Goal: Information Seeking & Learning: Check status

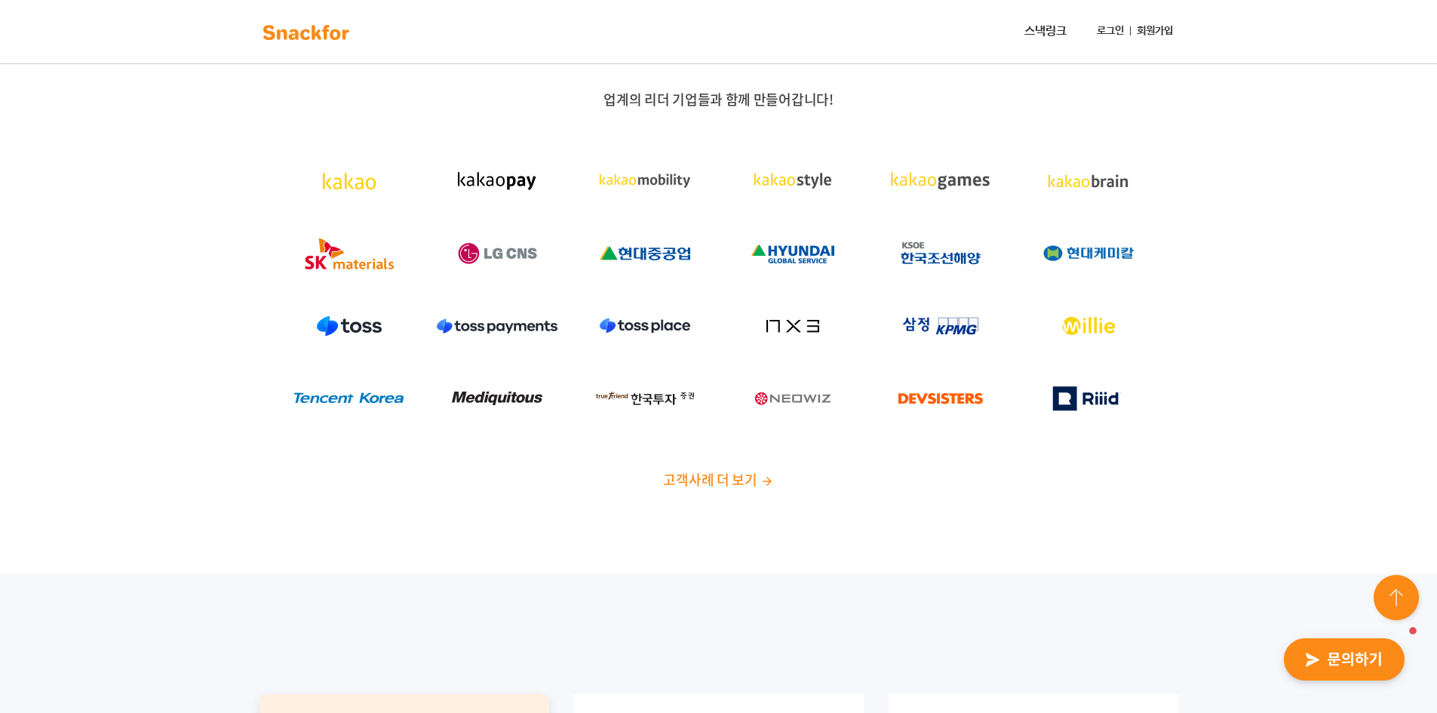
click at [1116, 29] on link "로그인" at bounding box center [1110, 31] width 39 height 28
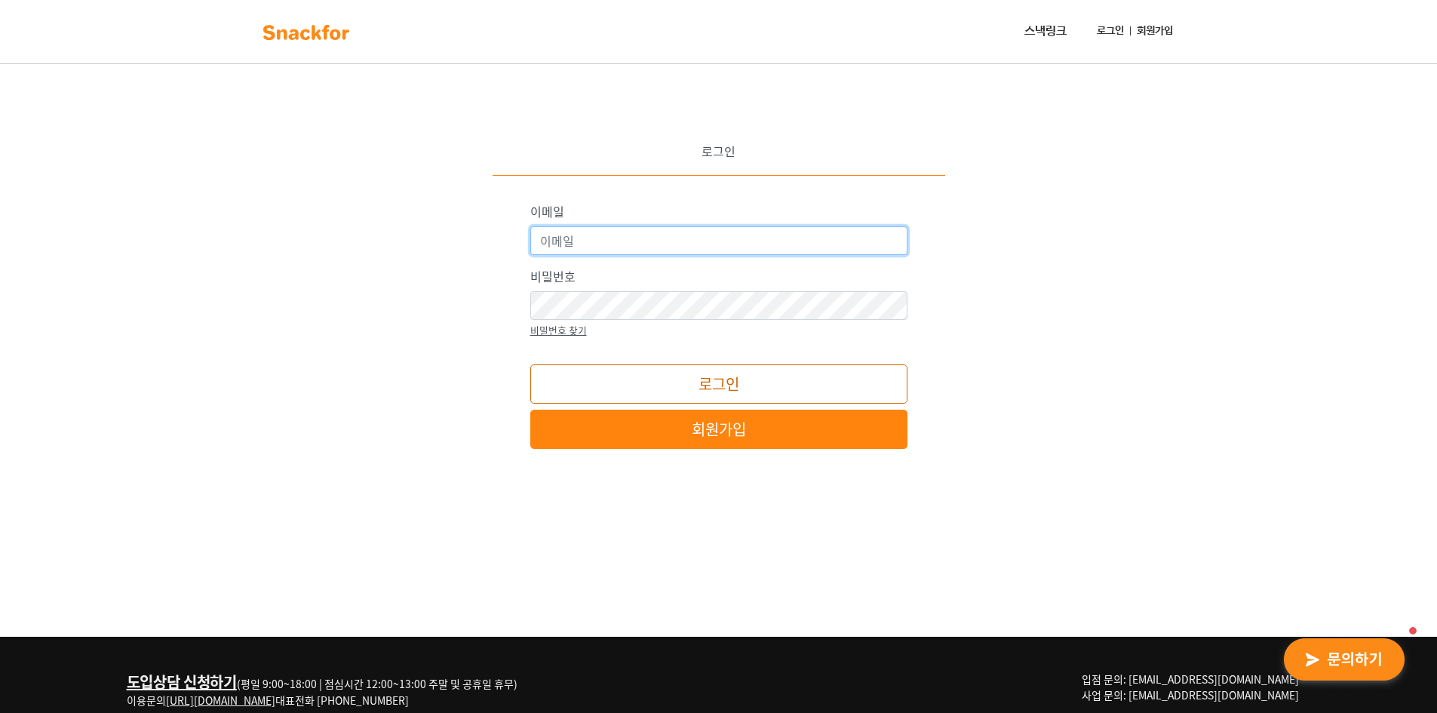
type input "[EMAIL_ADDRESS][DOMAIN_NAME]"
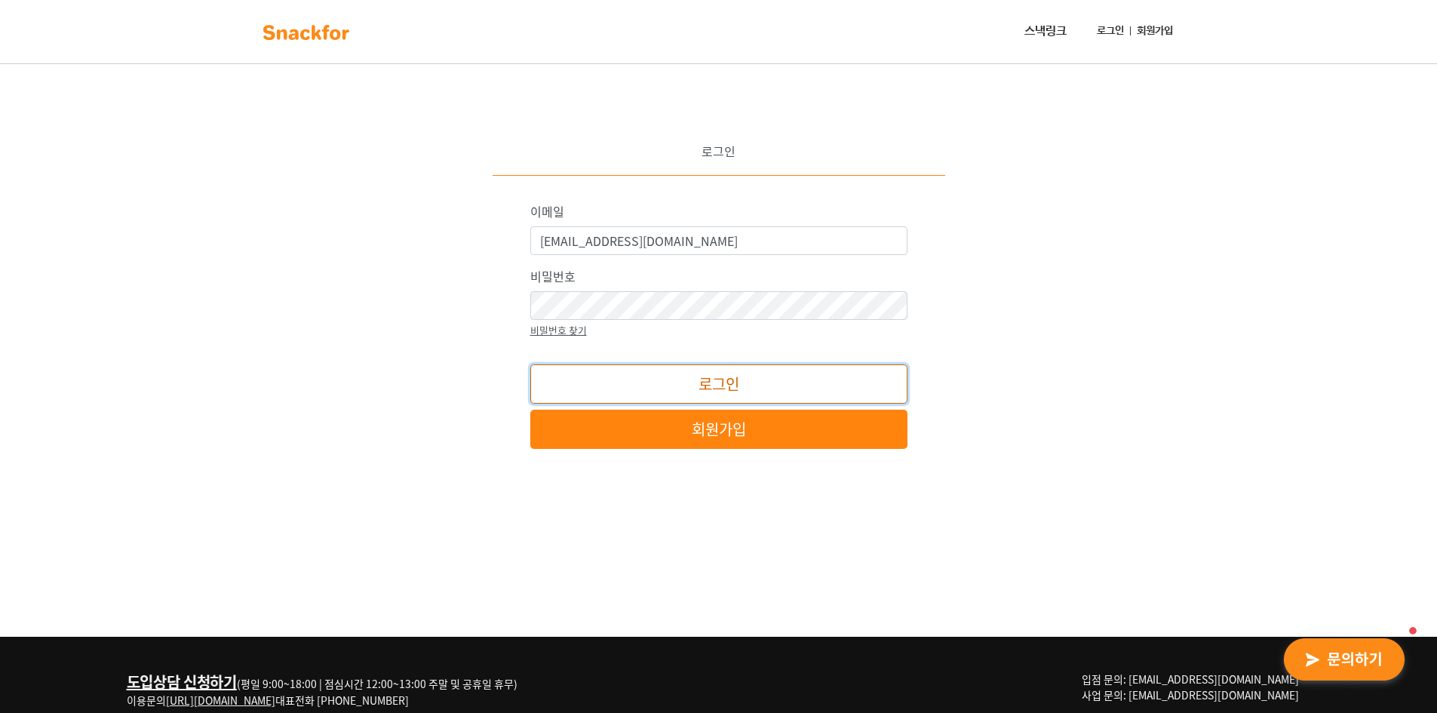
click at [720, 385] on button "로그인" at bounding box center [718, 383] width 377 height 39
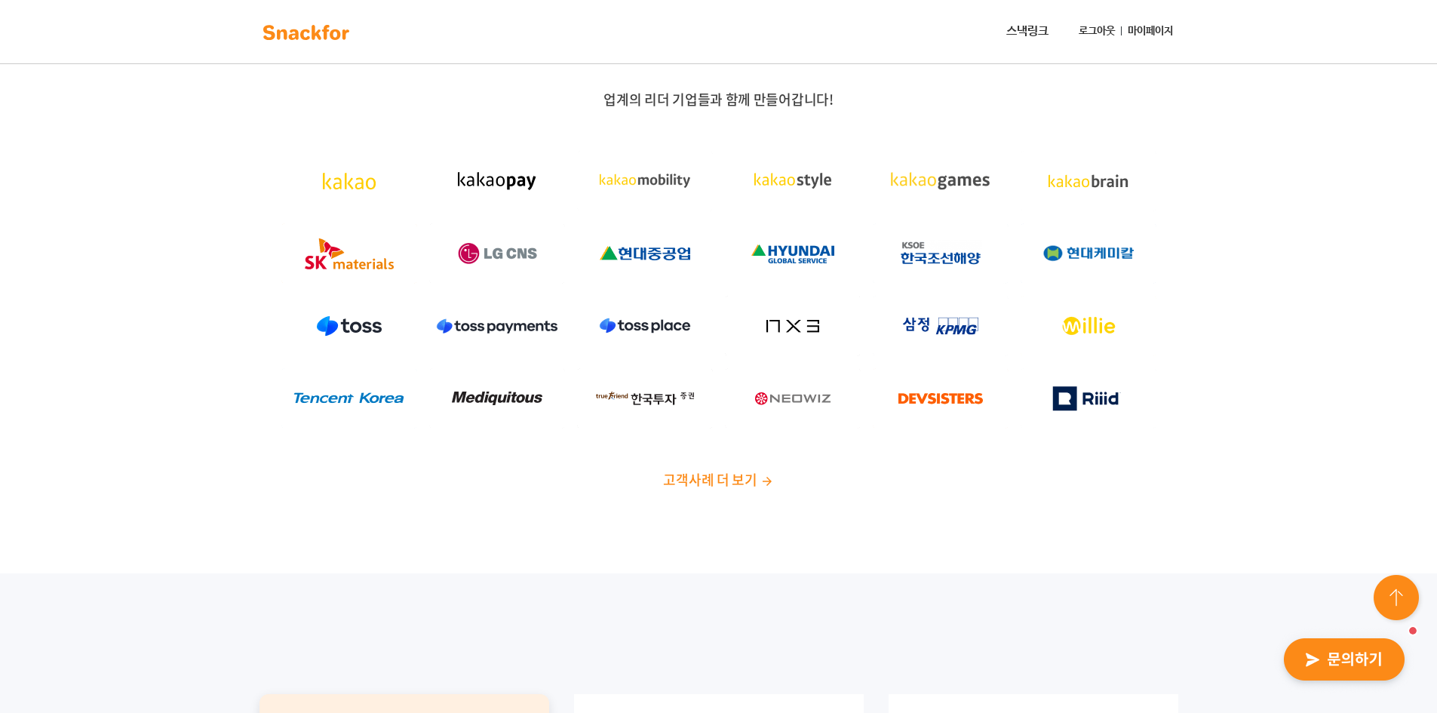
click at [1167, 29] on link "마이페이지" at bounding box center [1150, 31] width 57 height 28
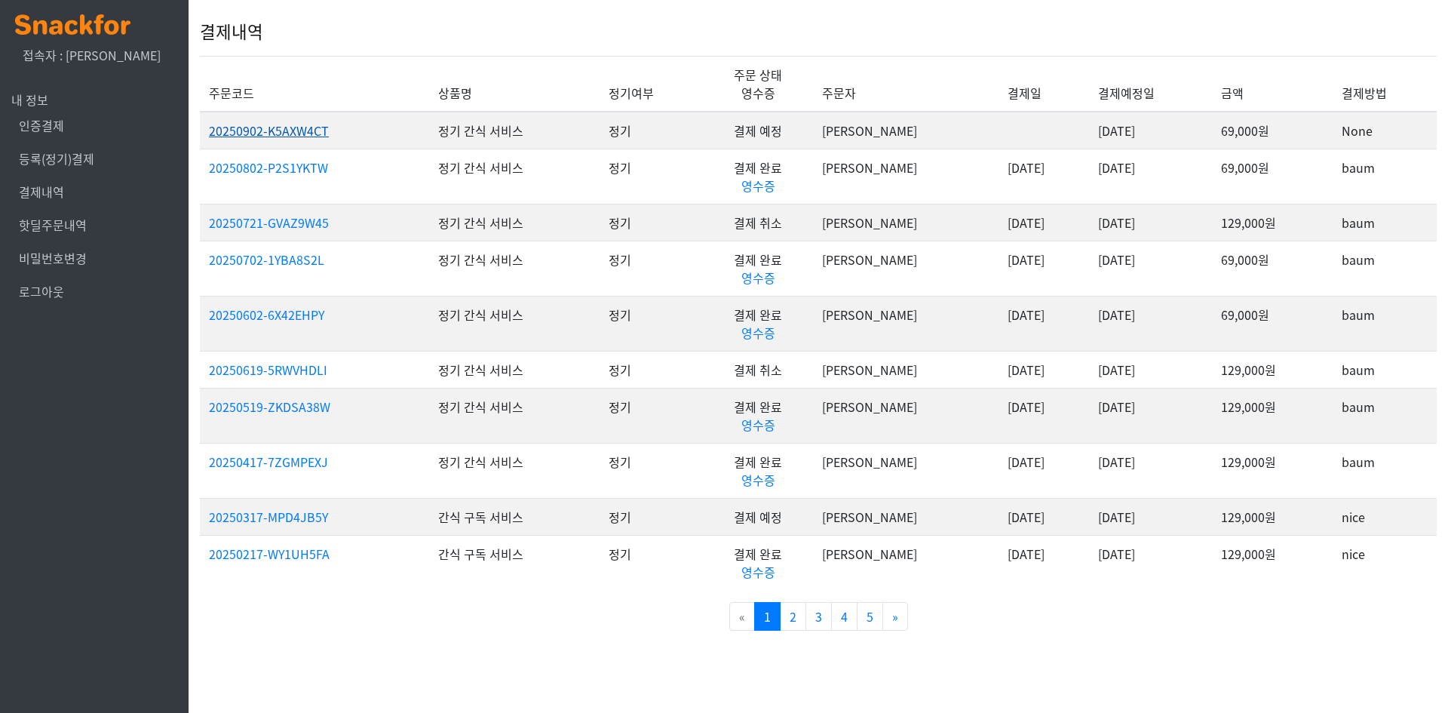
click at [307, 132] on link "20250902-K5AXW4CT" at bounding box center [269, 130] width 120 height 18
drag, startPoint x: 1386, startPoint y: 128, endPoint x: 1306, endPoint y: 124, distance: 80.1
click at [1306, 124] on tr "20250902-K5AXW4CT 정기 간식 서비스 정기 결제 예정 이은지 2025-09-02 69,000원 None" at bounding box center [818, 131] width 1237 height 38
click at [1380, 127] on td "None" at bounding box center [1385, 131] width 104 height 38
click at [775, 191] on link "영수증" at bounding box center [758, 186] width 34 height 18
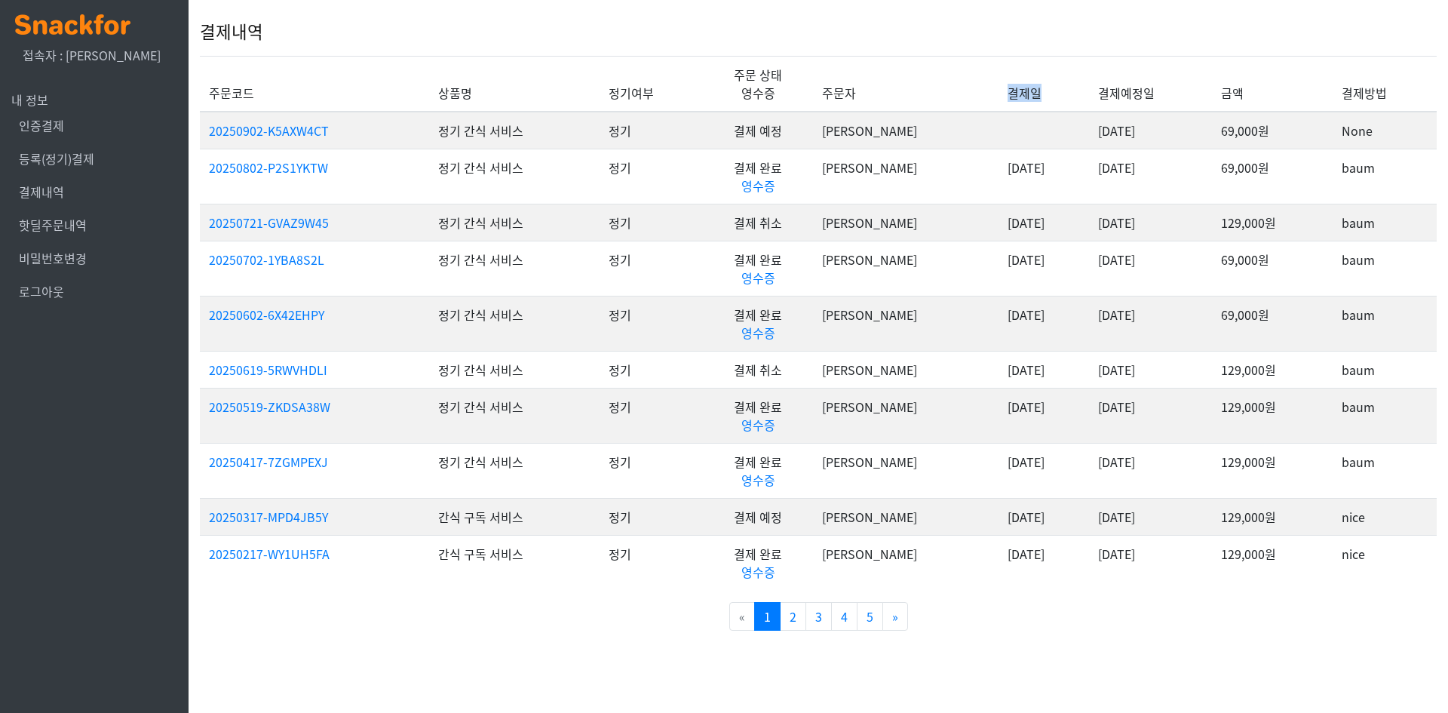
drag, startPoint x: 968, startPoint y: 94, endPoint x: 902, endPoint y: 90, distance: 65.7
click at [902, 90] on tr "주문코드 상품명 정기여부 주문 상태 영수증 주문자 결제일 결제예정일 금액 결제방법" at bounding box center [818, 84] width 1237 height 56
click at [999, 88] on th "결제일" at bounding box center [1044, 84] width 91 height 56
drag, startPoint x: 1005, startPoint y: 223, endPoint x: 910, endPoint y: 216, distance: 95.2
click at [910, 216] on tr "20250721-GVAZ9W45 정기 간식 서비스 정기 결제 취소 이은지 2025-06-19 2025-07-21 129,000원 baum" at bounding box center [818, 222] width 1237 height 37
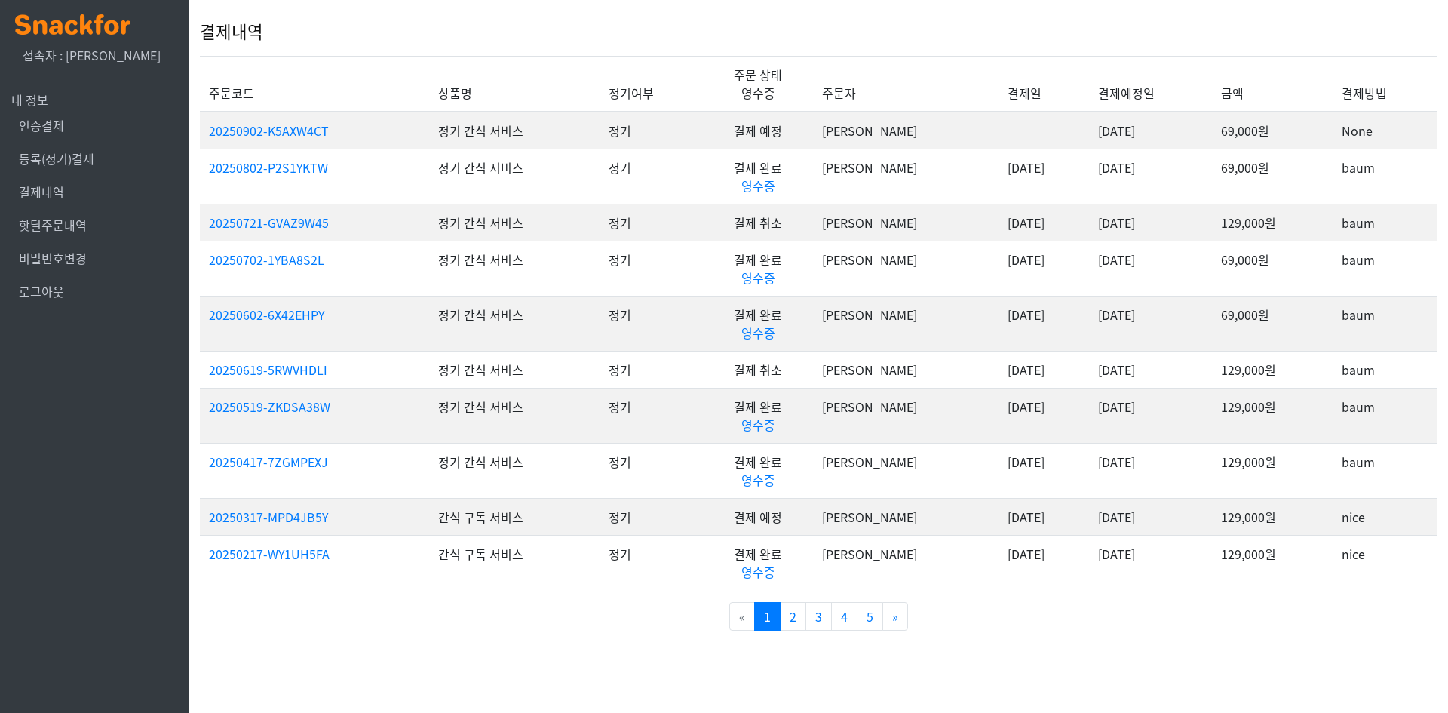
click at [914, 196] on td "이은지" at bounding box center [906, 176] width 186 height 55
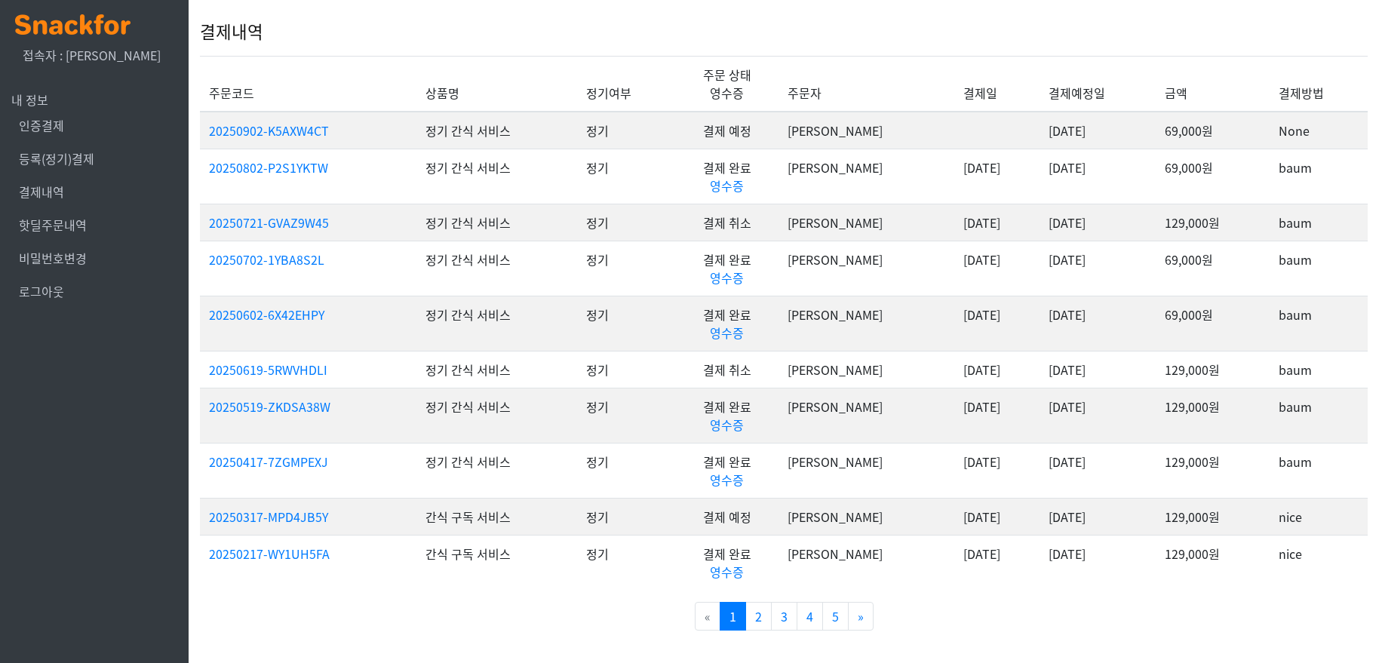
click at [58, 21] on img at bounding box center [72, 24] width 115 height 20
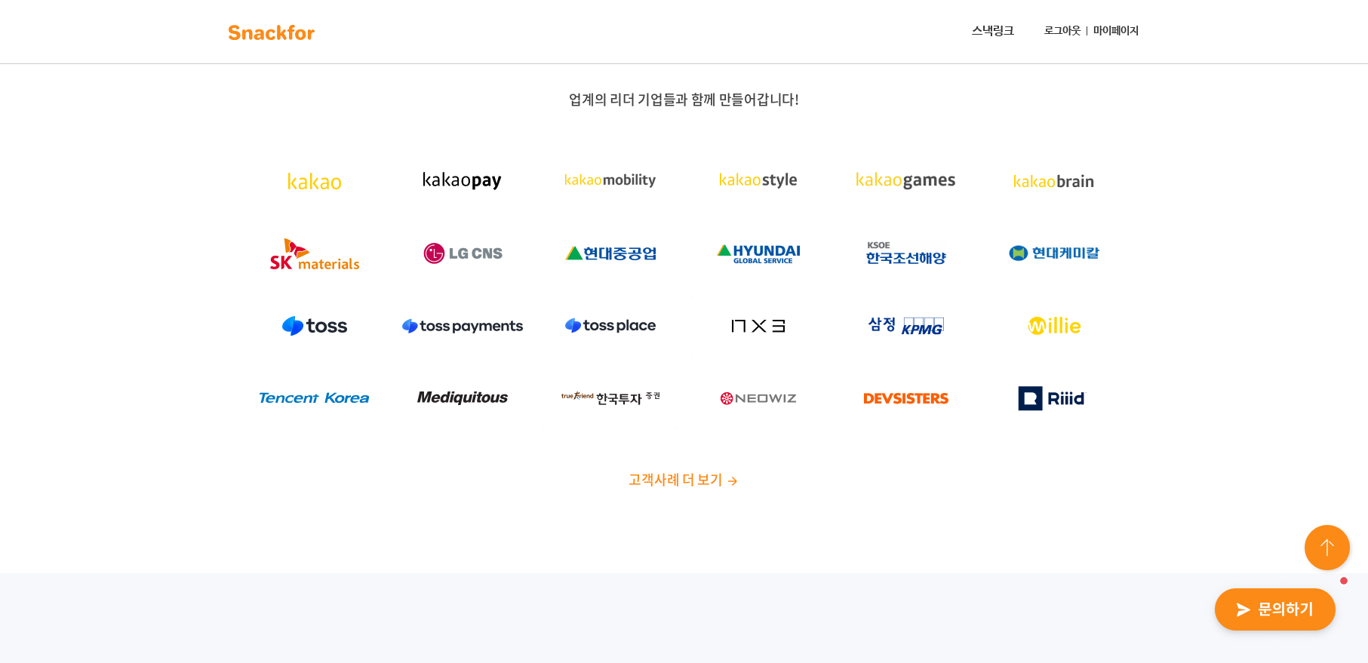
click at [1129, 34] on link "마이페이지" at bounding box center [1115, 31] width 57 height 28
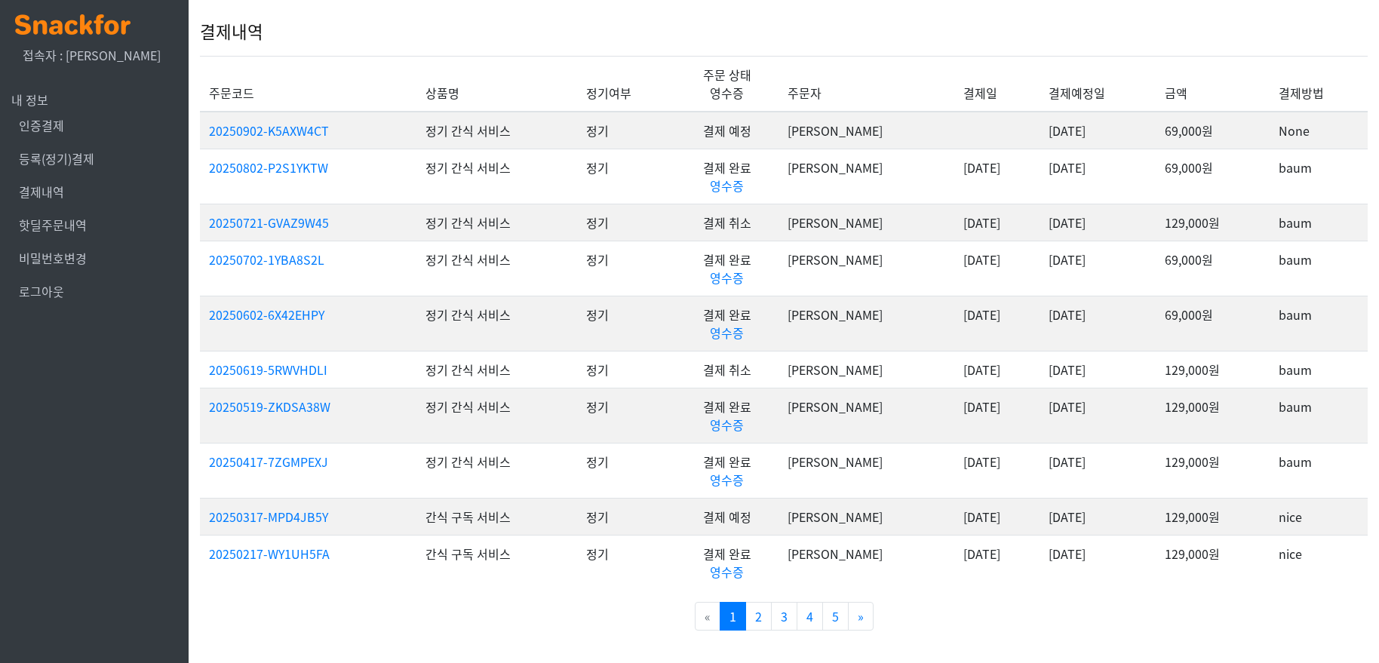
click at [75, 20] on img at bounding box center [72, 24] width 115 height 20
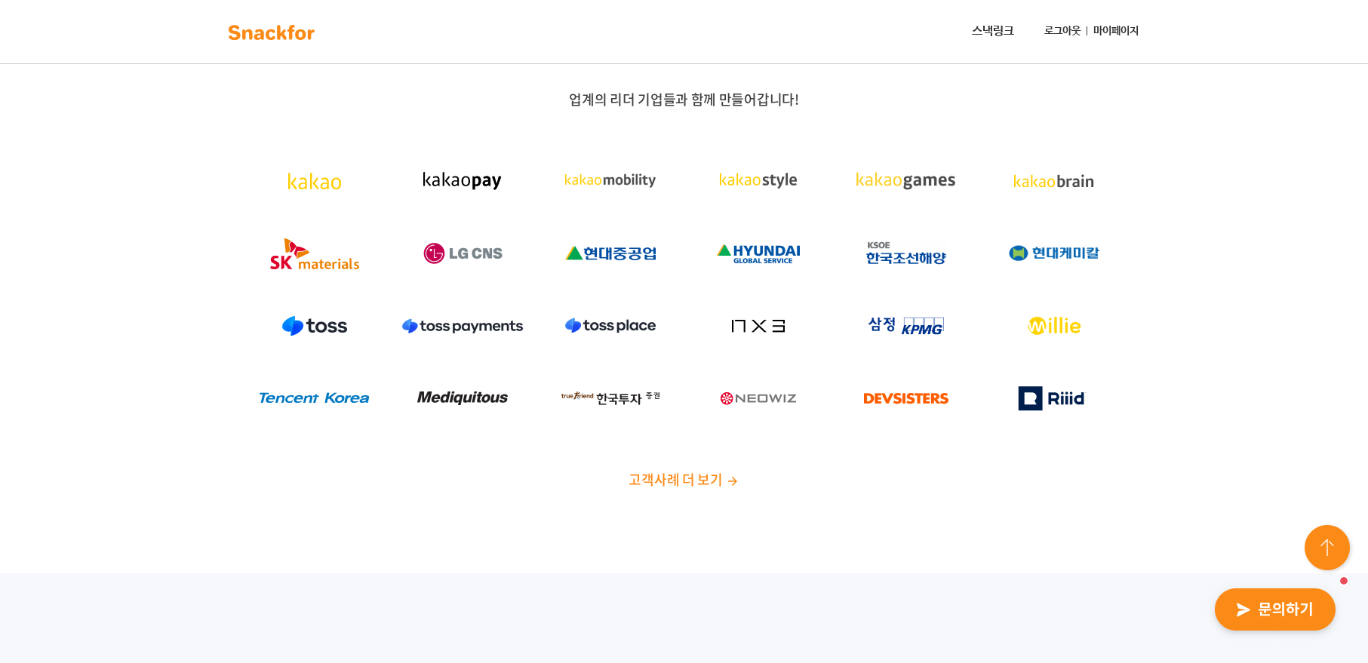
click at [986, 42] on link "스낵링크" at bounding box center [993, 32] width 54 height 30
click at [724, 376] on img at bounding box center [758, 398] width 136 height 60
drag, startPoint x: 725, startPoint y: 430, endPoint x: 689, endPoint y: 477, distance: 58.7
click at [725, 431] on div at bounding box center [758, 398] width 148 height 72
click at [682, 486] on span "고객사례 더 보기" at bounding box center [675, 479] width 94 height 20
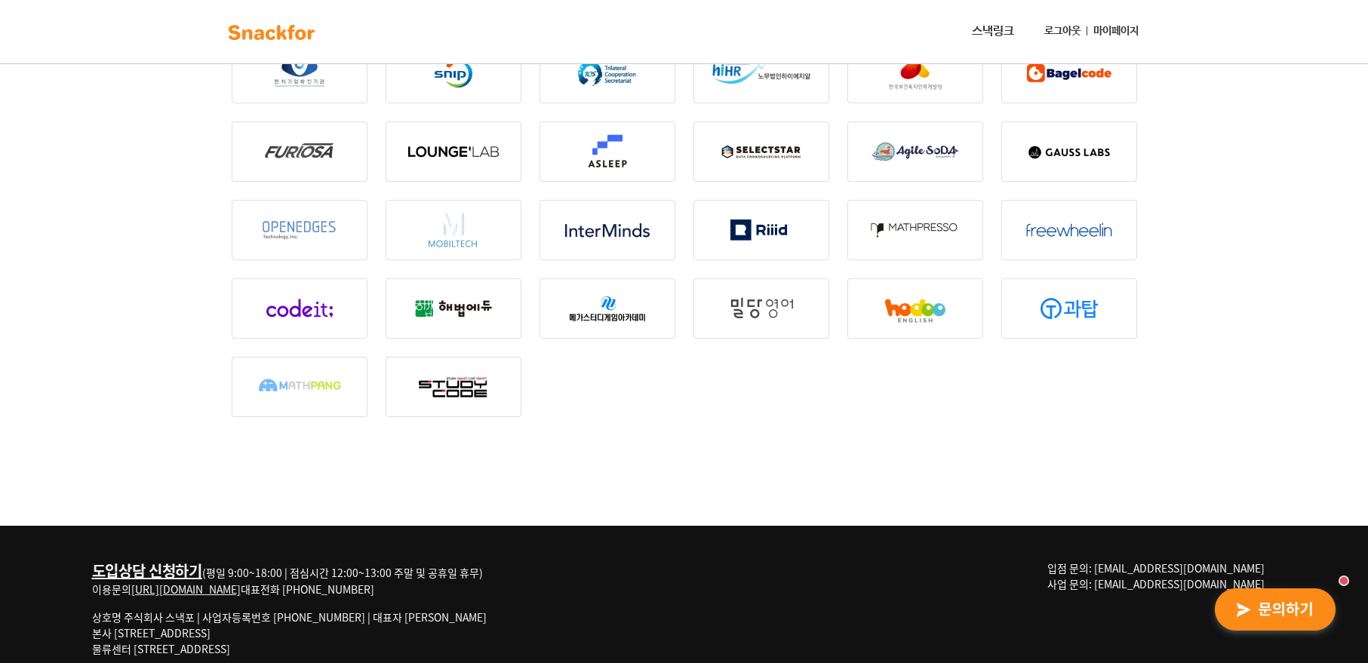
scroll to position [2074, 0]
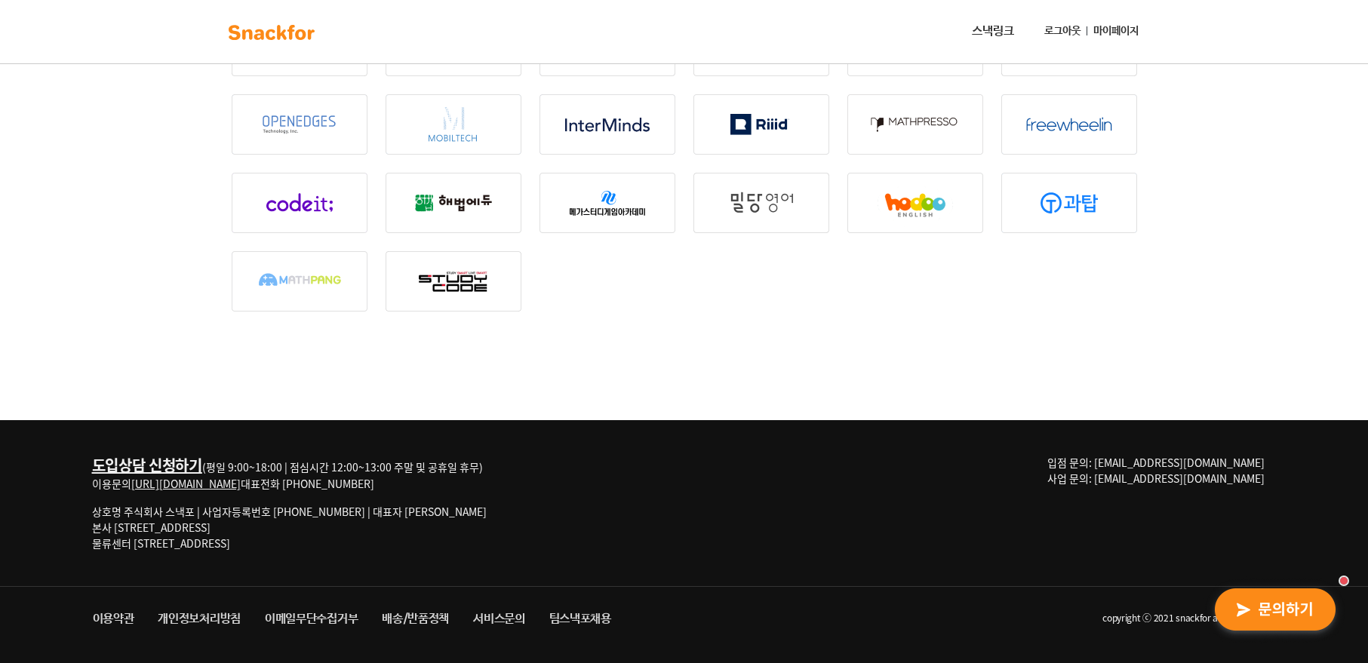
click at [980, 36] on link "스낵링크" at bounding box center [993, 32] width 54 height 30
click at [284, 32] on img at bounding box center [271, 32] width 95 height 24
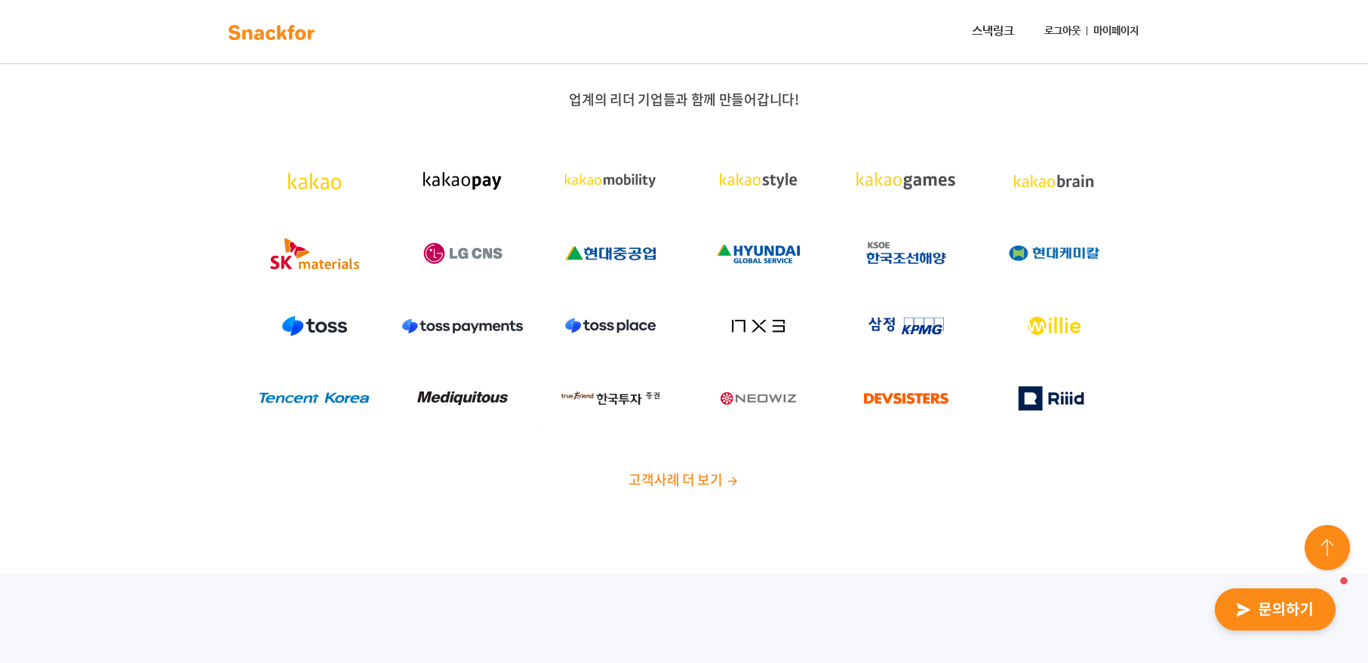
click at [492, 188] on img at bounding box center [463, 181] width 136 height 60
drag, startPoint x: 585, startPoint y: 207, endPoint x: 804, endPoint y: 526, distance: 387.3
click at [585, 207] on img at bounding box center [610, 181] width 136 height 60
click at [710, 484] on span "고객사례 더 보기" at bounding box center [675, 479] width 94 height 20
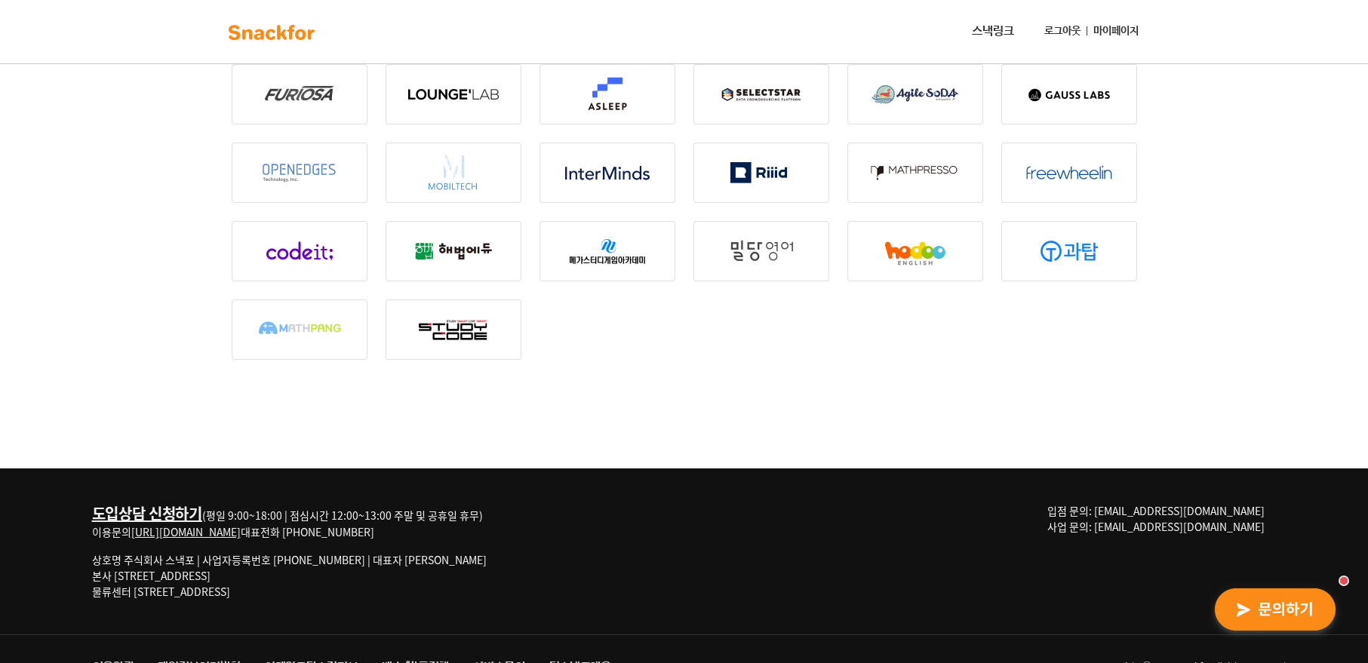
scroll to position [2074, 0]
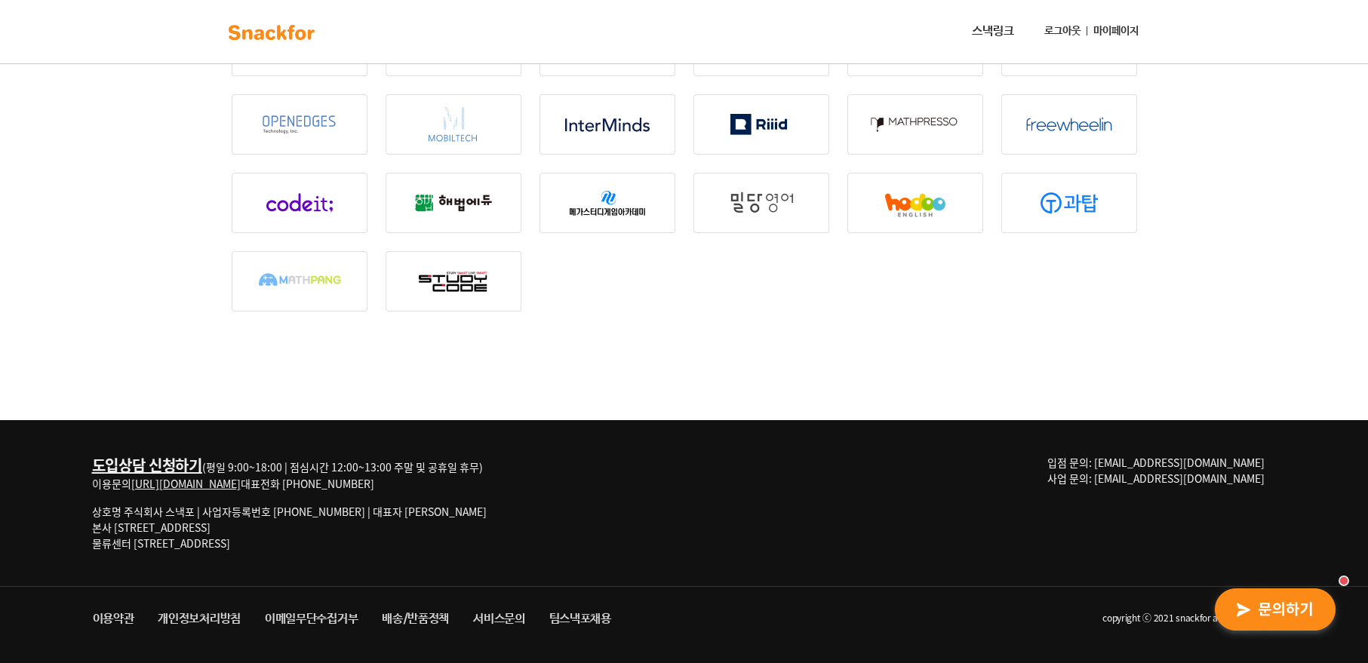
click at [241, 485] on link "[URL][DOMAIN_NAME]" at bounding box center [185, 483] width 109 height 15
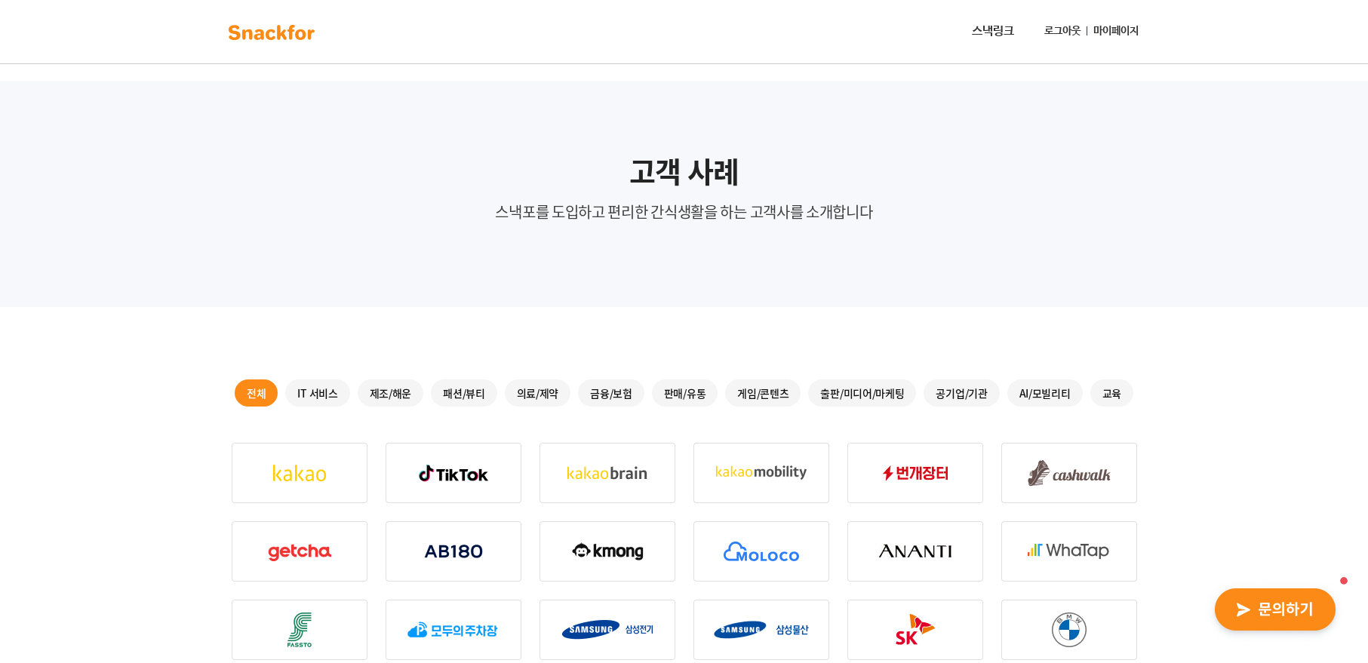
drag, startPoint x: 1273, startPoint y: 324, endPoint x: 1216, endPoint y: 63, distance: 266.5
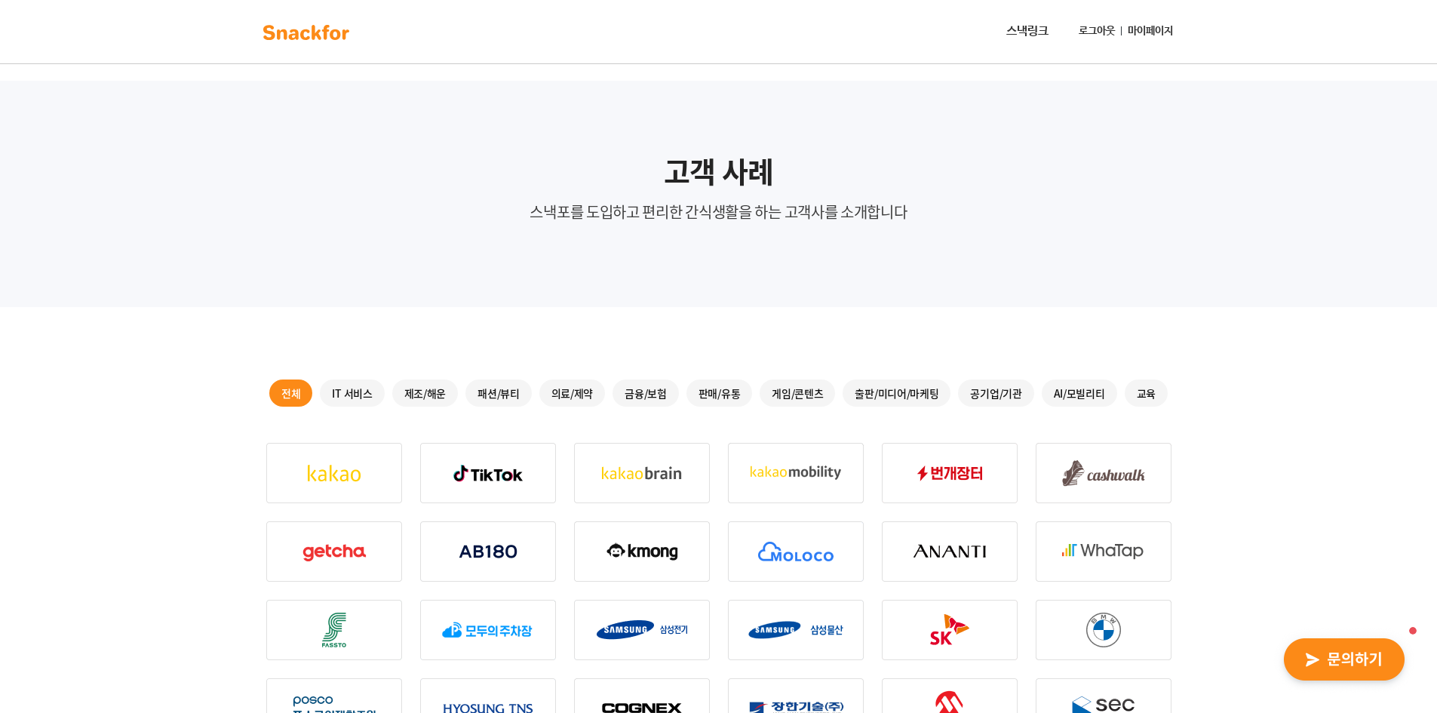
drag, startPoint x: 1346, startPoint y: 510, endPoint x: 1265, endPoint y: 164, distance: 354.9
click at [325, 35] on img at bounding box center [306, 32] width 95 height 24
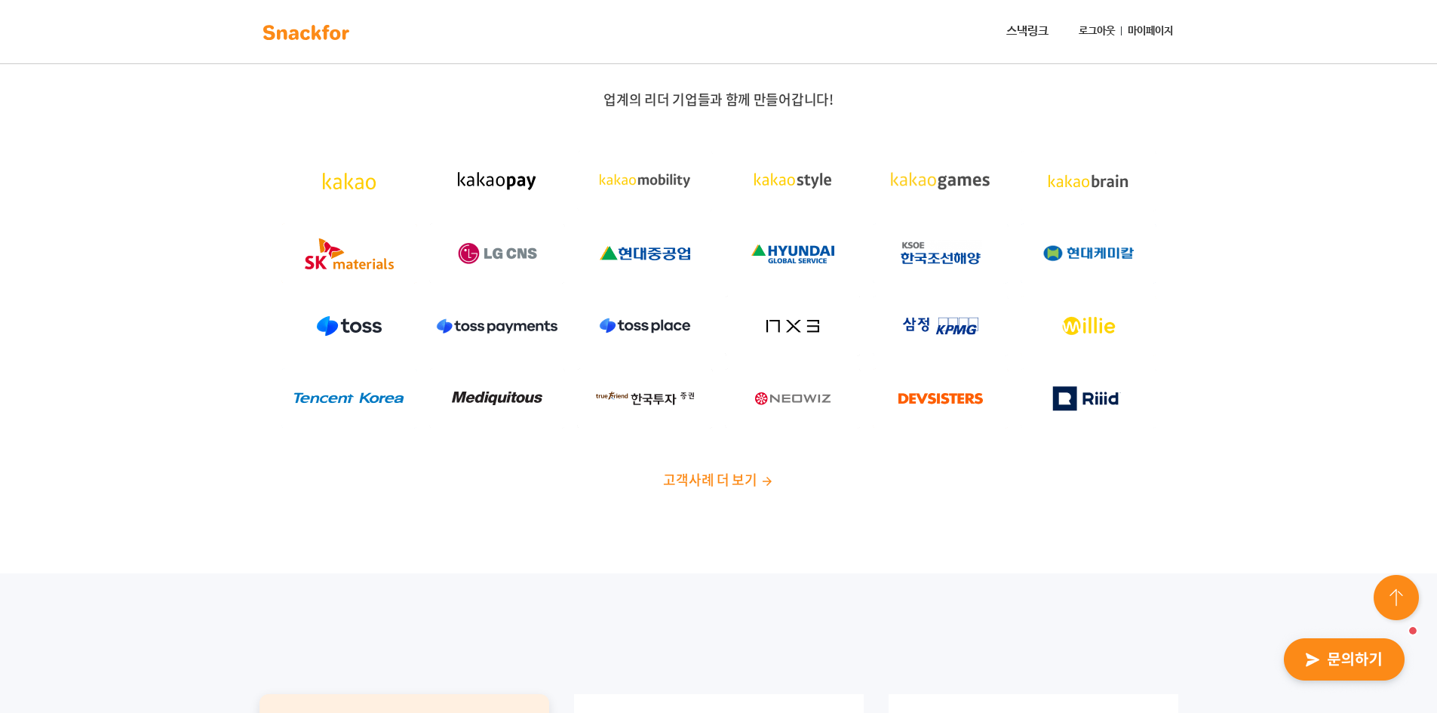
click at [1304, 666] on img "button" at bounding box center [1344, 659] width 148 height 69
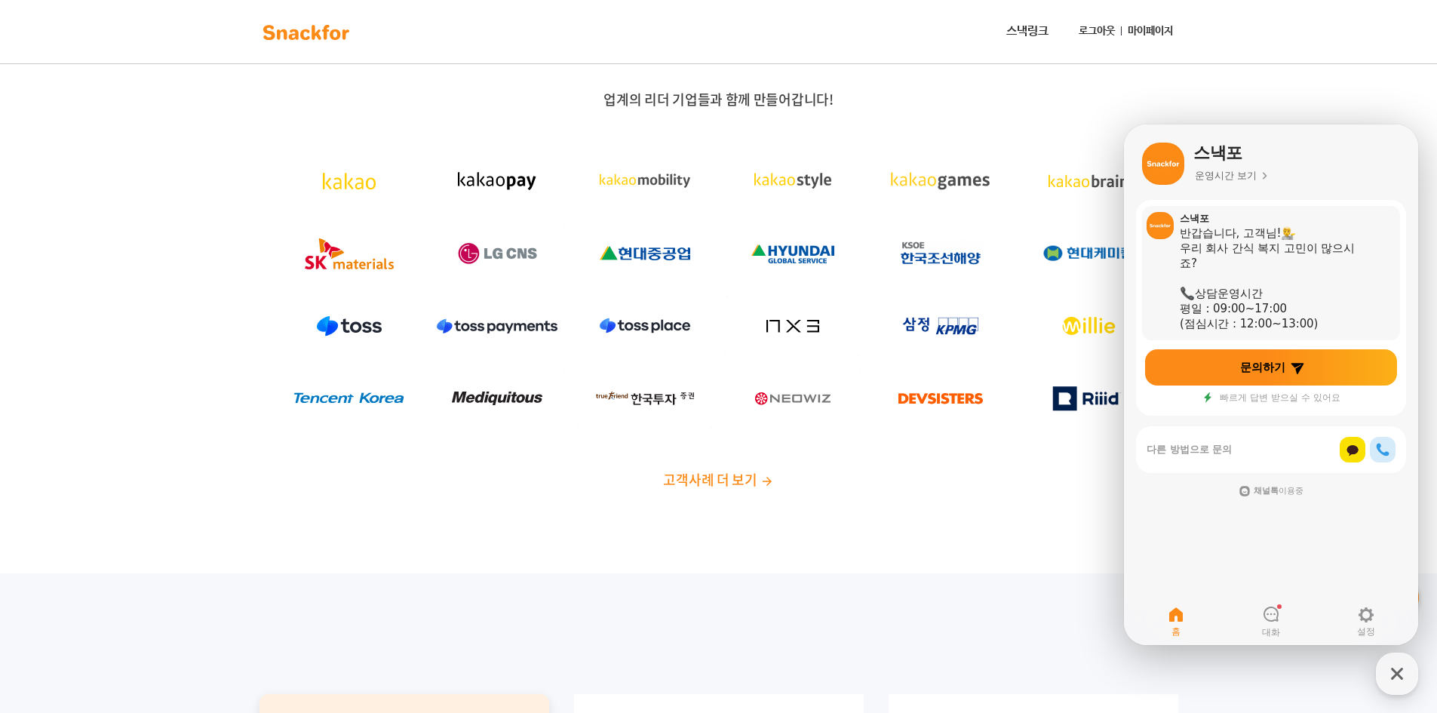
click at [1298, 321] on div "(점심시간 : 12:00~13:00) ​" at bounding box center [1275, 323] width 190 height 15
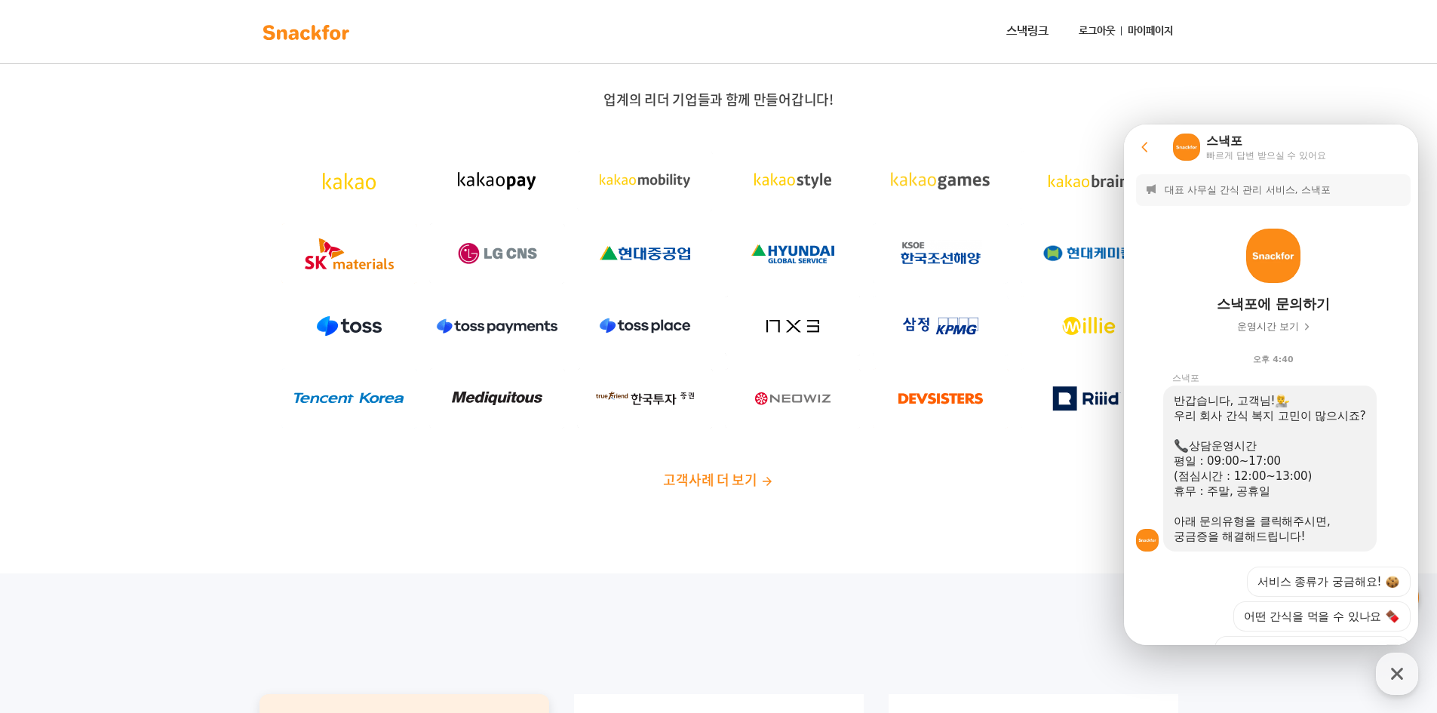
scroll to position [202, 0]
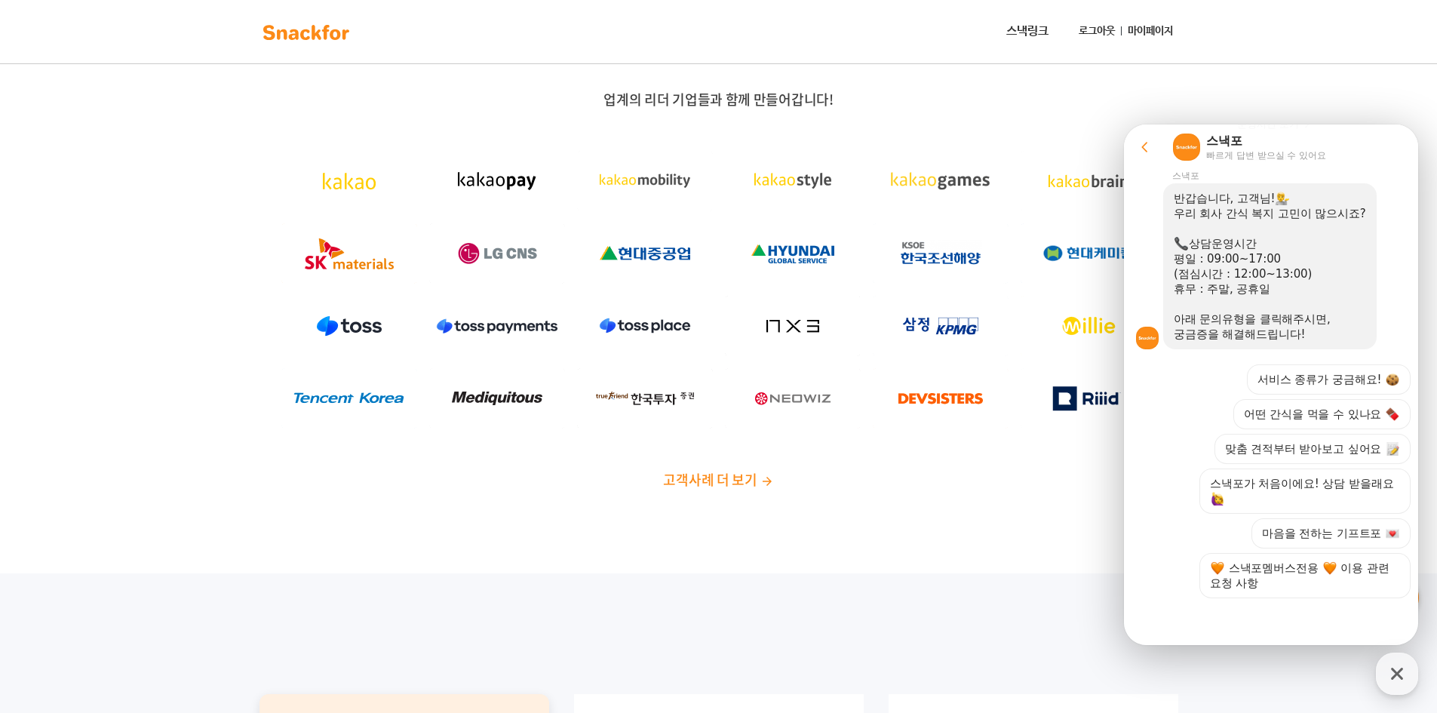
click at [1139, 154] on icon at bounding box center [1145, 147] width 15 height 15
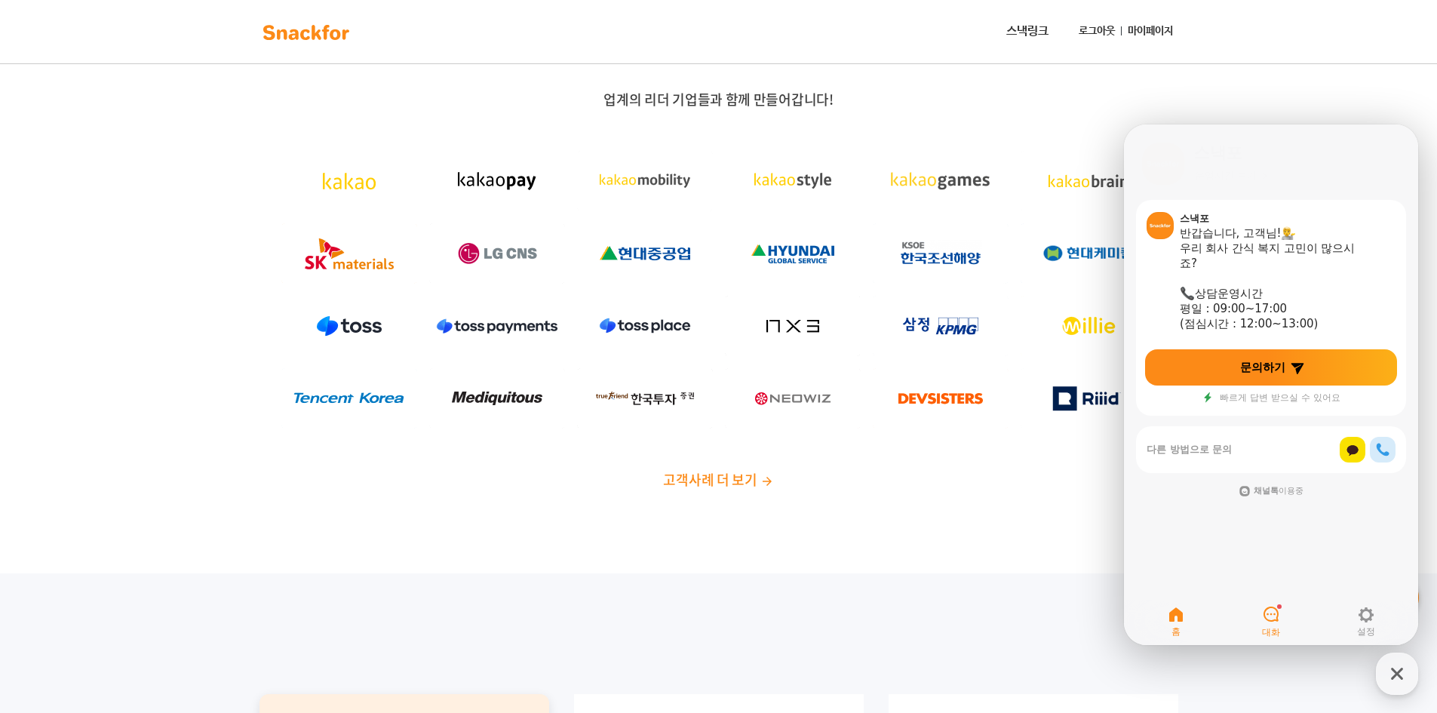
click at [1283, 616] on link "대화" at bounding box center [1270, 622] width 95 height 38
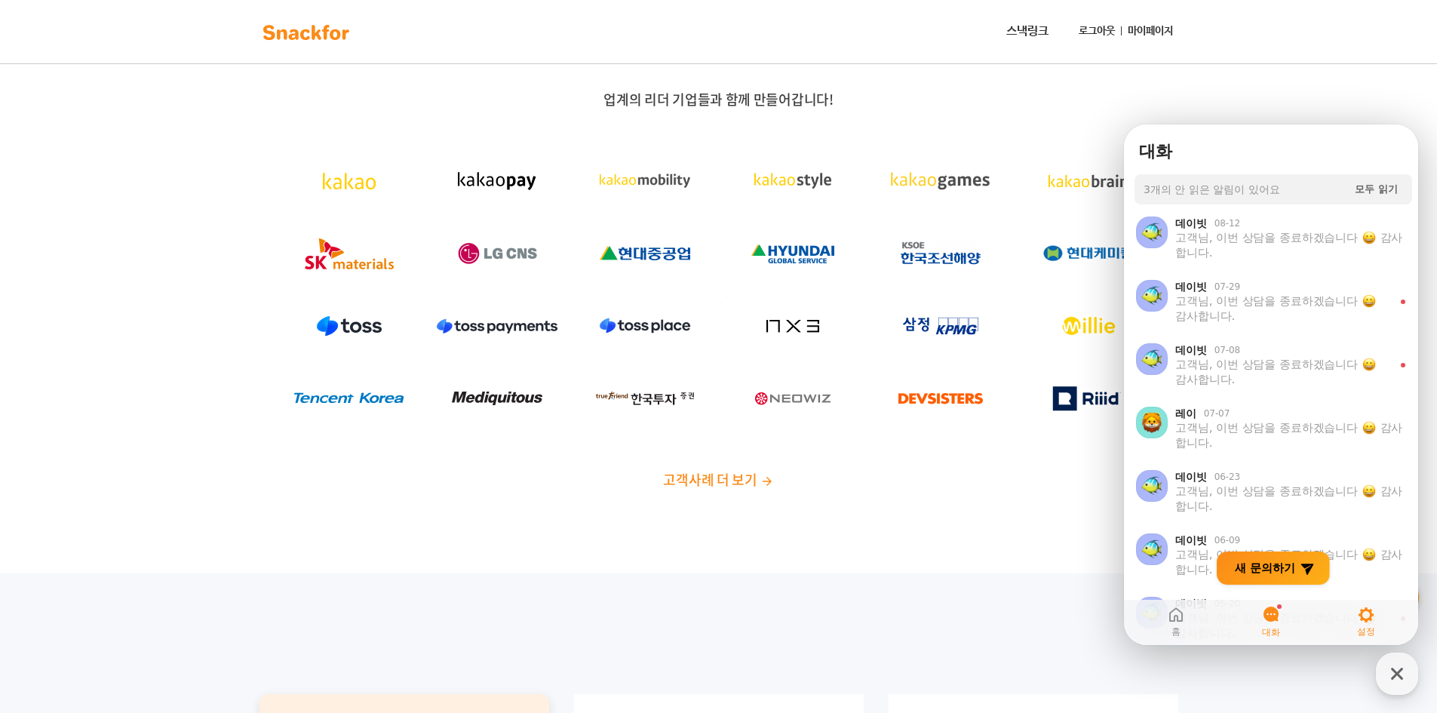
click at [1358, 618] on icon at bounding box center [1366, 615] width 18 height 18
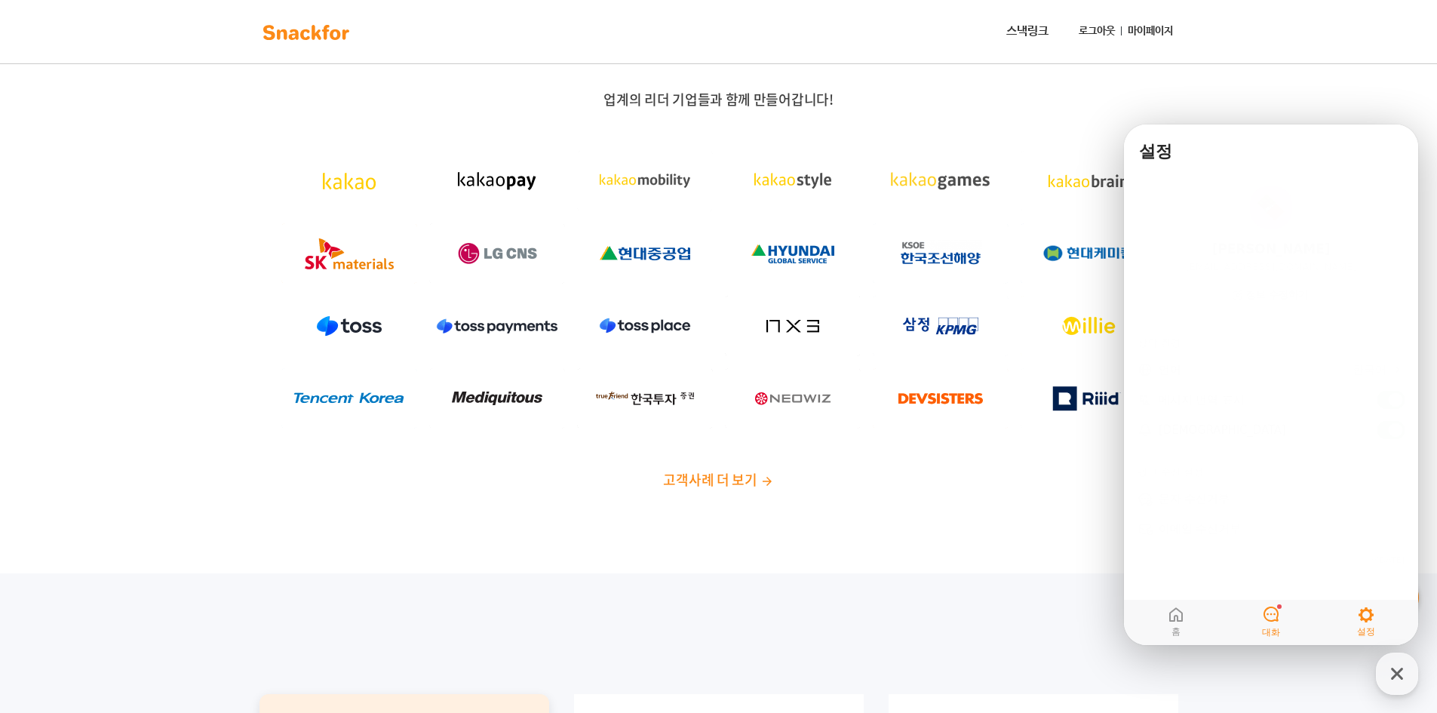
click at [1285, 617] on link "대화" at bounding box center [1270, 622] width 95 height 38
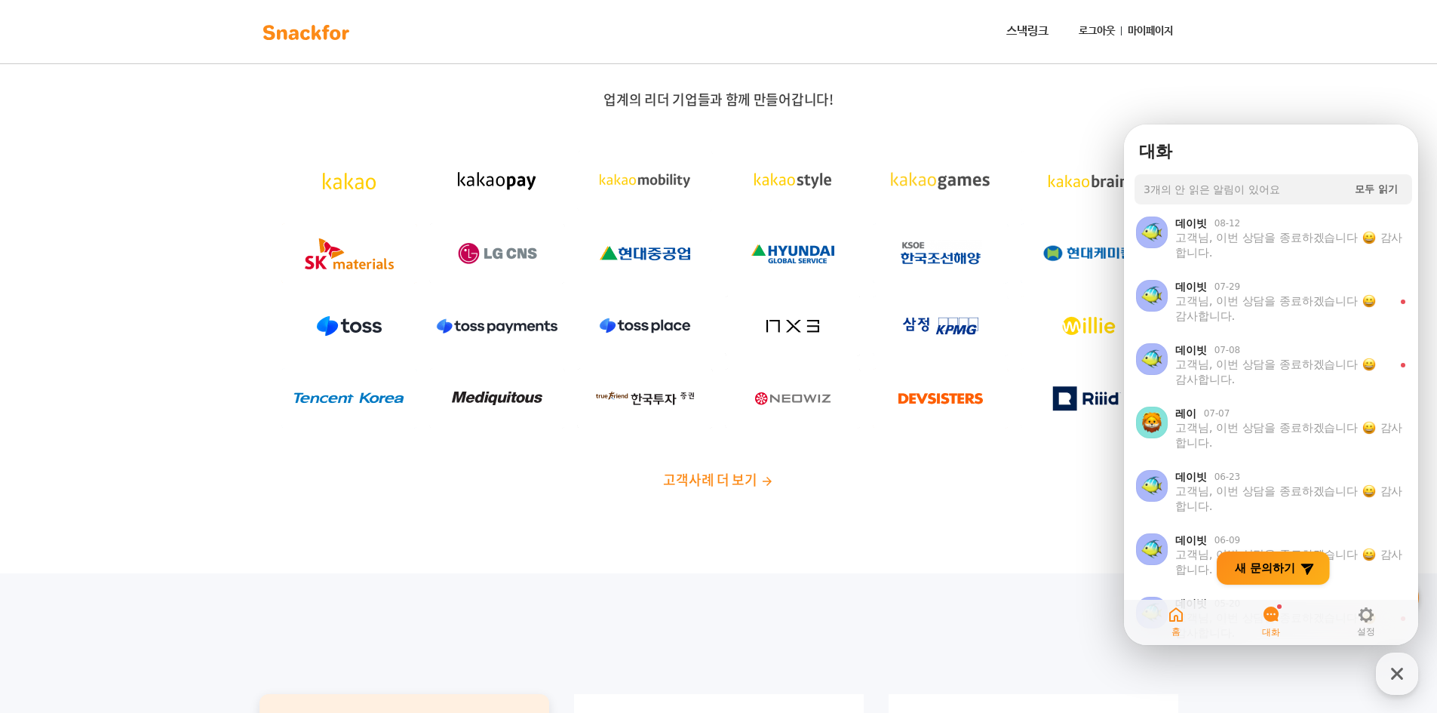
click at [1182, 612] on icon at bounding box center [1176, 615] width 18 height 18
